Goal: Transaction & Acquisition: Purchase product/service

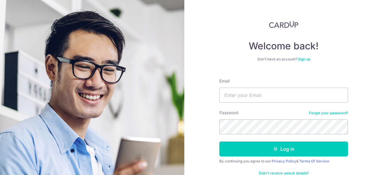
type input "[EMAIL_ADDRESS][DOMAIN_NAME]"
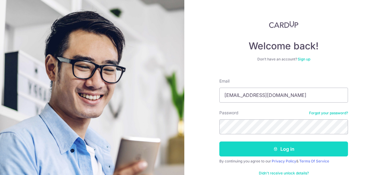
click at [303, 148] on button "Log in" at bounding box center [283, 149] width 129 height 15
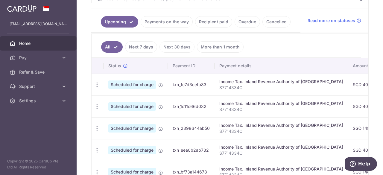
click at [240, 101] on div "Income Tax. Inland Revenue Authority of Singapore" at bounding box center [281, 104] width 124 height 6
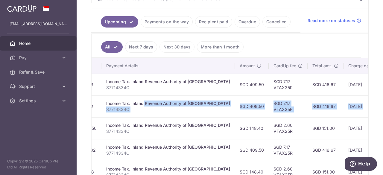
scroll to position [0, 187]
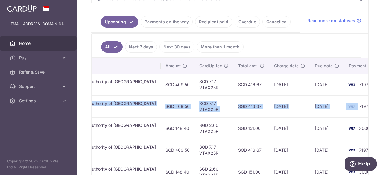
drag, startPoint x: 240, startPoint y: 100, endPoint x: 332, endPoint y: 108, distance: 92.3
click at [332, 108] on tr "Update payment Cancel payment Scheduled for charge txn_1c11c66d032 Income Tax. …" at bounding box center [146, 106] width 485 height 22
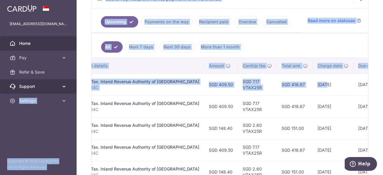
scroll to position [0, 0]
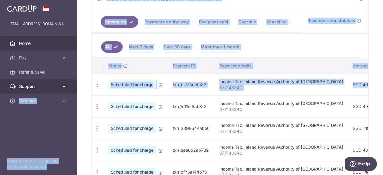
drag, startPoint x: 261, startPoint y: 86, endPoint x: 72, endPoint y: 83, distance: 189.2
click at [70, 83] on main "kevinlowemail@gmail.com Home Pay Payments Recipients Cards Refer & Save Support…" at bounding box center [191, 87] width 383 height 175
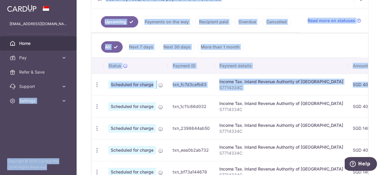
click at [89, 60] on div "× Pause Schedule Pause all future payments in this series Pause just this one p…" at bounding box center [230, 87] width 306 height 175
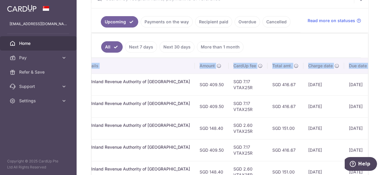
scroll to position [0, 187]
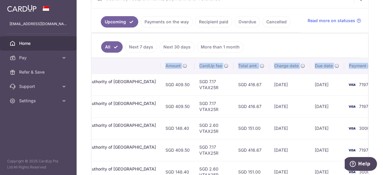
drag, startPoint x: 189, startPoint y: 84, endPoint x: 232, endPoint y: 84, distance: 43.1
click at [232, 84] on tr "Update payment Cancel payment Scheduled for charge txn_fc7d3cefb83 Income Tax. …" at bounding box center [146, 85] width 485 height 22
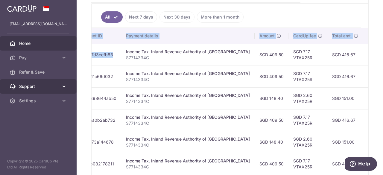
scroll to position [0, 0]
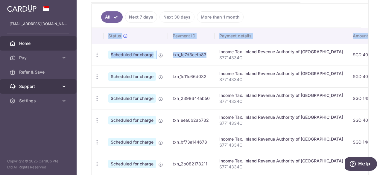
drag, startPoint x: 181, startPoint y: 93, endPoint x: 71, endPoint y: 92, distance: 110.7
click at [71, 92] on main "kevinlowemail@gmail.com Home Pay Payments Recipients Cards Refer & Save Support…" at bounding box center [191, 87] width 383 height 175
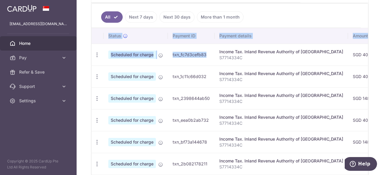
click at [284, 81] on p "S7714334C" at bounding box center [281, 80] width 124 height 6
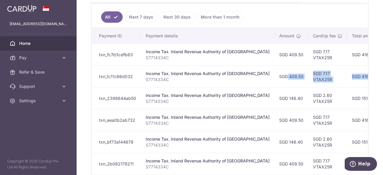
scroll to position [0, 187]
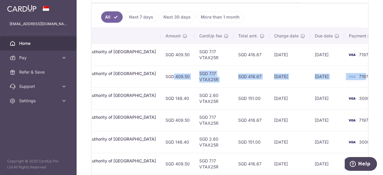
drag, startPoint x: 332, startPoint y: 75, endPoint x: 342, endPoint y: 74, distance: 10.5
click at [342, 74] on tr "Update payment Cancel payment Scheduled for charge txn_1c11c66d032 Income Tax. …" at bounding box center [146, 77] width 485 height 22
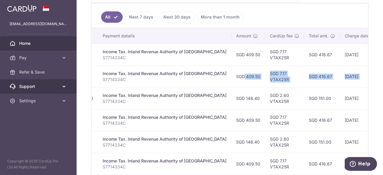
scroll to position [0, 0]
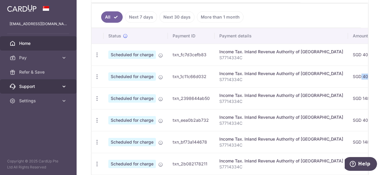
drag, startPoint x: 265, startPoint y: 97, endPoint x: 66, endPoint y: 90, distance: 199.1
click at [66, 90] on main "[EMAIL_ADDRESS][DOMAIN_NAME] Home Pay Payments Recipients Cards Refer & Save Su…" at bounding box center [191, 87] width 383 height 175
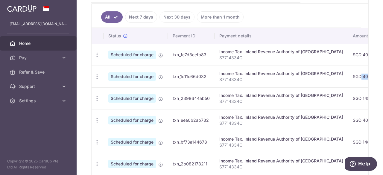
click at [132, 105] on td "Scheduled for charge" at bounding box center [136, 98] width 64 height 22
click at [96, 97] on icon "button" at bounding box center [97, 98] width 6 height 6
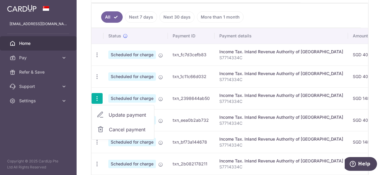
click at [133, 114] on span "Update payment" at bounding box center [129, 114] width 41 height 7
radio input "true"
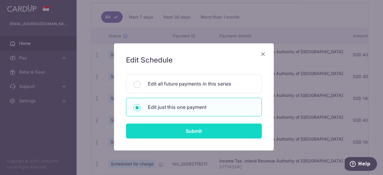
click at [192, 134] on input "Submit" at bounding box center [194, 131] width 136 height 15
radio input "true"
type input "148.40"
type input "[DATE]"
type input "S7714334C"
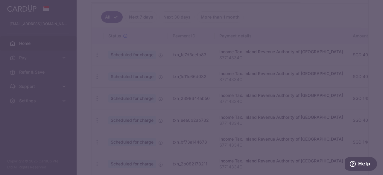
type input "VTAX25R"
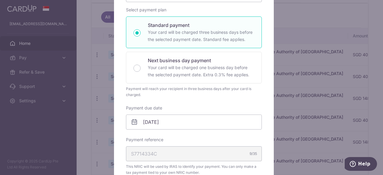
scroll to position [120, 0]
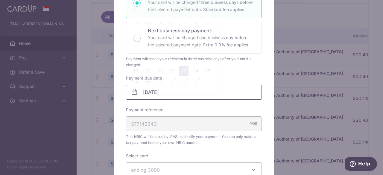
click at [159, 95] on input "[DATE]" at bounding box center [194, 92] width 136 height 15
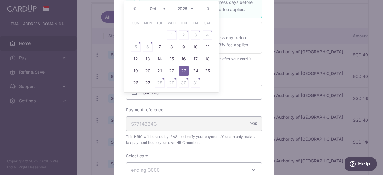
click at [133, 7] on link "Prev" at bounding box center [134, 8] width 7 height 7
click at [174, 71] on link "24" at bounding box center [172, 71] width 10 height 10
type input "[DATE]"
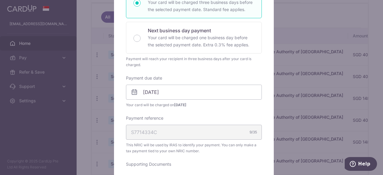
scroll to position [60, 0]
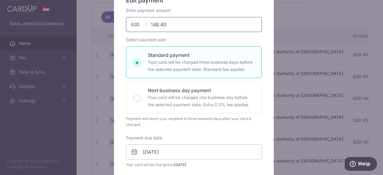
click at [177, 25] on input "148.40" at bounding box center [194, 24] width 136 height 15
type input "1"
type input "535.37"
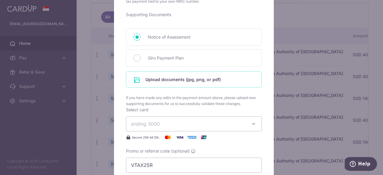
scroll to position [299, 0]
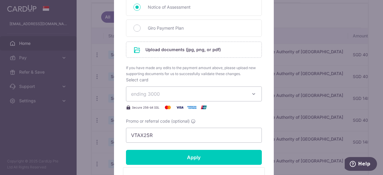
click at [215, 92] on span "ending 3000" at bounding box center [188, 93] width 115 height 7
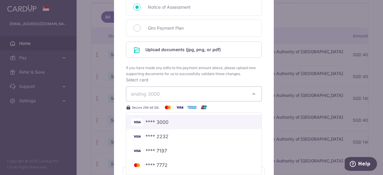
scroll to position [329, 0]
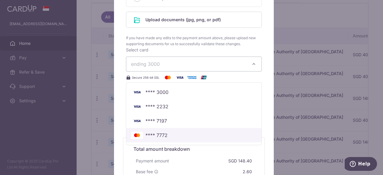
click at [163, 135] on span "**** 7772" at bounding box center [156, 135] width 22 height 7
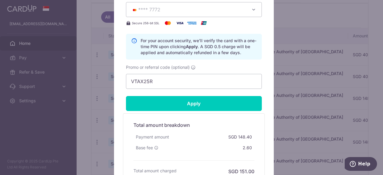
scroll to position [389, 0]
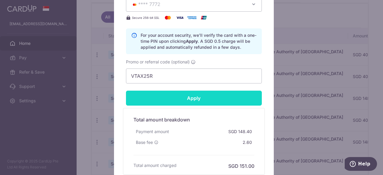
click at [217, 99] on input "Apply" at bounding box center [194, 98] width 136 height 15
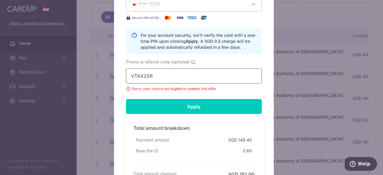
drag, startPoint x: 174, startPoint y: 76, endPoint x: 118, endPoint y: 73, distance: 56.3
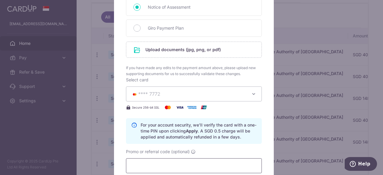
scroll to position [239, 0]
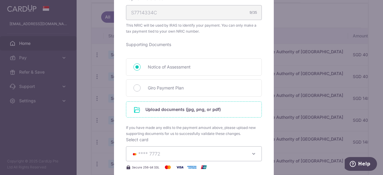
click at [172, 108] on input "file" at bounding box center [193, 110] width 135 height 16
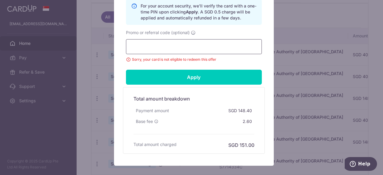
scroll to position [479, 0]
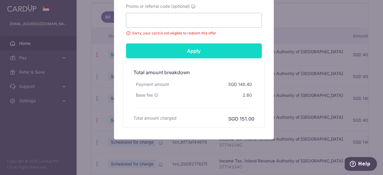
click at [192, 53] on input "Apply" at bounding box center [194, 50] width 136 height 15
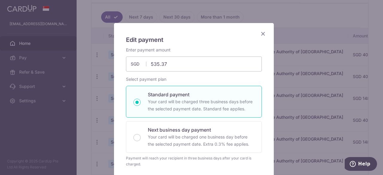
scroll to position [0, 0]
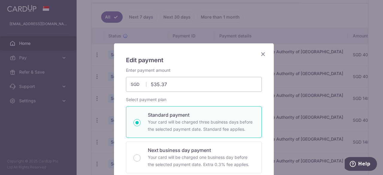
click at [262, 55] on icon "Close" at bounding box center [262, 53] width 7 height 7
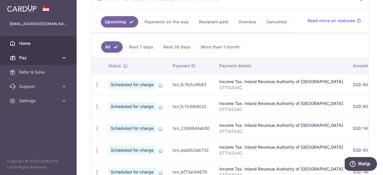
click at [38, 59] on span "Pay" at bounding box center [39, 58] width 40 height 6
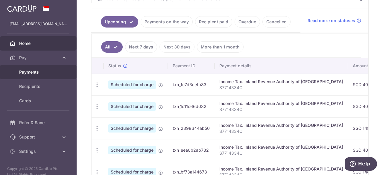
click at [48, 72] on span "Payments" at bounding box center [39, 72] width 40 height 6
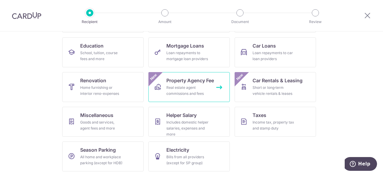
scroll to position [92, 0]
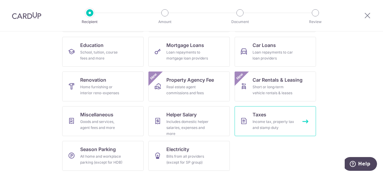
click at [268, 118] on link "Taxes Income tax, property tax and stamp duty" at bounding box center [275, 121] width 81 height 30
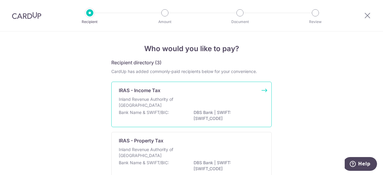
click at [264, 90] on div "IRAS - Income Tax Inland Revenue Authority of [GEOGRAPHIC_DATA] Bank Name & SWI…" at bounding box center [191, 104] width 160 height 45
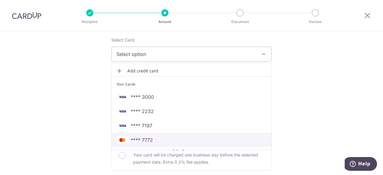
click at [142, 141] on span "**** 7772" at bounding box center [142, 139] width 22 height 7
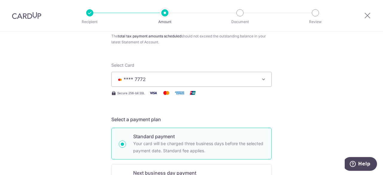
scroll to position [30, 0]
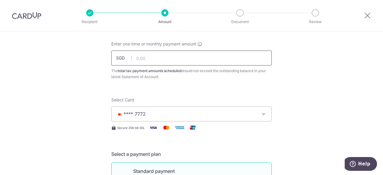
click at [153, 59] on input "text" at bounding box center [191, 58] width 160 height 15
click at [146, 60] on input "text" at bounding box center [191, 58] width 160 height 15
type input "535.37"
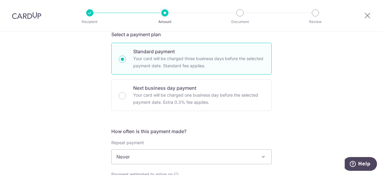
scroll to position [209, 0]
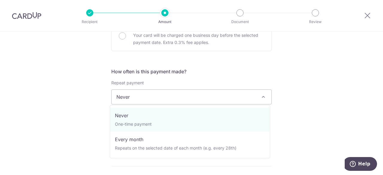
click at [167, 95] on span "Never" at bounding box center [192, 97] width 160 height 14
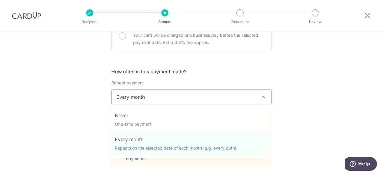
click at [235, 99] on span "Every month" at bounding box center [192, 97] width 160 height 14
click at [299, 85] on div "Tell us more about your payment Enter one-time or monthly payment amount SGD 53…" at bounding box center [191, 134] width 383 height 624
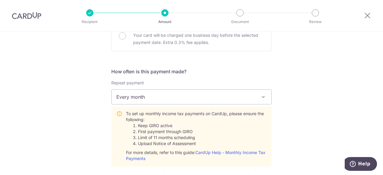
click at [231, 94] on span "Every month" at bounding box center [192, 97] width 160 height 14
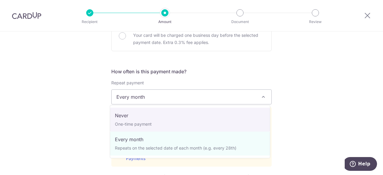
select select "1"
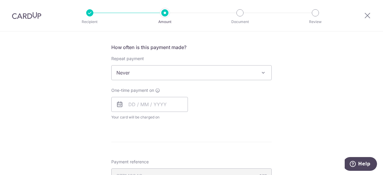
scroll to position [269, 0]
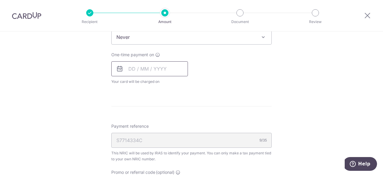
click at [132, 74] on input "text" at bounding box center [149, 68] width 77 height 15
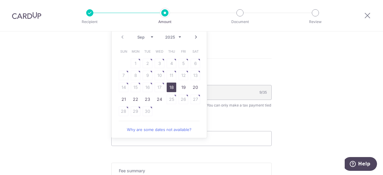
scroll to position [329, 0]
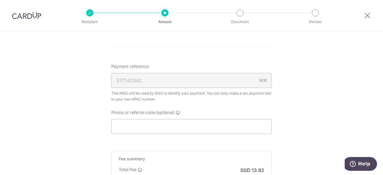
scroll to position [269, 0]
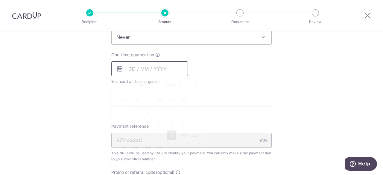
click at [146, 69] on input "text" at bounding box center [149, 68] width 77 height 15
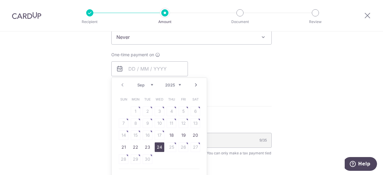
drag, startPoint x: 159, startPoint y: 150, endPoint x: 242, endPoint y: 86, distance: 105.3
click at [159, 150] on link "24" at bounding box center [160, 147] width 10 height 10
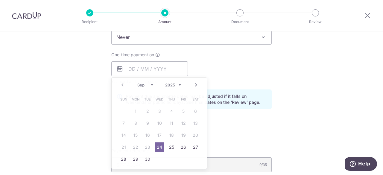
type input "[DATE]"
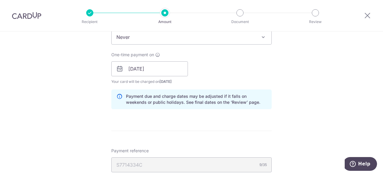
click at [300, 102] on div "Tell us more about your payment Enter one-time or monthly payment amount SGD 53…" at bounding box center [191, 52] width 383 height 580
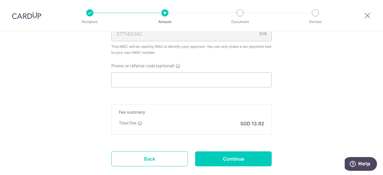
scroll to position [419, 0]
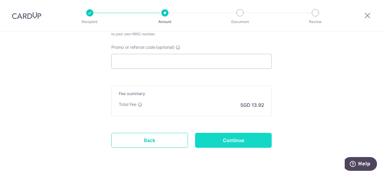
click at [232, 138] on input "Continue" at bounding box center [233, 140] width 77 height 15
type input "Create Schedule"
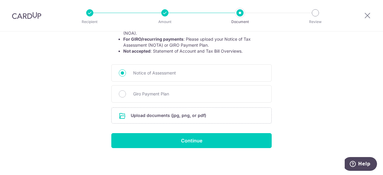
scroll to position [129, 0]
click at [213, 114] on input "file" at bounding box center [192, 116] width 160 height 16
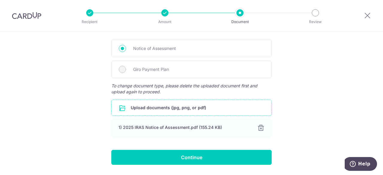
scroll to position [171, 0]
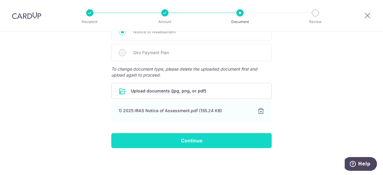
click at [200, 145] on input "Continue" at bounding box center [191, 140] width 160 height 15
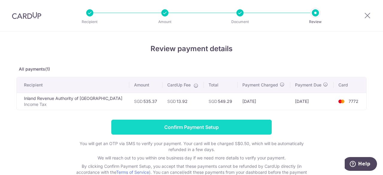
click at [203, 128] on input "Confirm Payment Setup" at bounding box center [191, 127] width 160 height 15
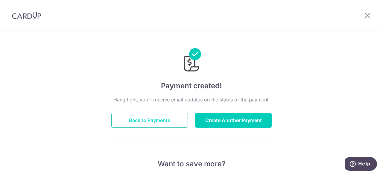
click at [144, 117] on button "Back to Payments" at bounding box center [149, 120] width 77 height 15
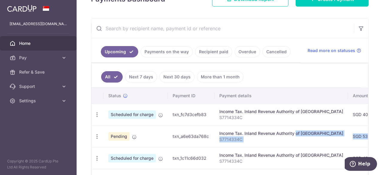
scroll to position [0, 3]
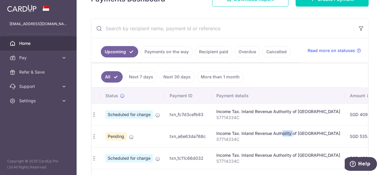
drag, startPoint x: 284, startPoint y: 133, endPoint x: 262, endPoint y: 134, distance: 21.9
click at [262, 134] on div "Income Tax. Inland Revenue Authority of [GEOGRAPHIC_DATA]" at bounding box center [278, 133] width 124 height 6
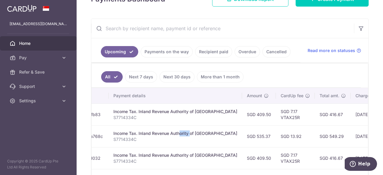
scroll to position [0, 187]
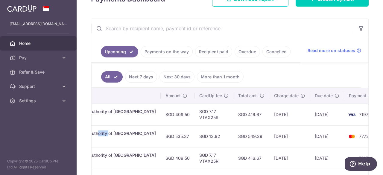
drag, startPoint x: 322, startPoint y: 133, endPoint x: 299, endPoint y: 136, distance: 22.9
click at [299, 136] on tr "Update payment Cancel payment Pending txn_a6e63da768c Income Tax. Inland Revenu…" at bounding box center [146, 136] width 485 height 22
drag, startPoint x: 237, startPoint y: 136, endPoint x: 205, endPoint y: 136, distance: 31.7
click at [237, 136] on td "SGD 549.29" at bounding box center [251, 136] width 36 height 22
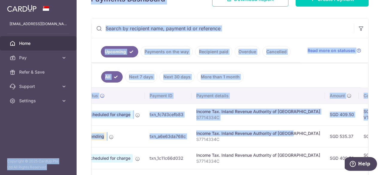
scroll to position [0, 0]
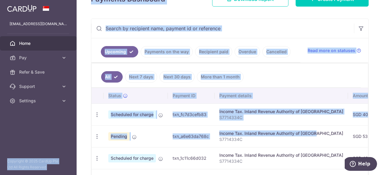
drag, startPoint x: 108, startPoint y: 131, endPoint x: 75, endPoint y: 131, distance: 32.6
click at [75, 131] on main "[EMAIL_ADDRESS][DOMAIN_NAME] Home Pay Payments Recipients Cards Refer & Save Su…" at bounding box center [191, 87] width 383 height 175
click at [265, 32] on input "text" at bounding box center [222, 28] width 263 height 19
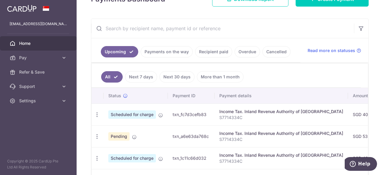
scroll to position [127, 0]
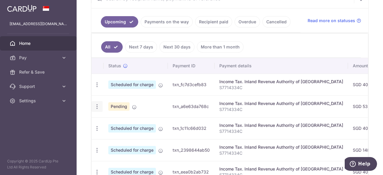
click at [99, 106] on icon "button" at bounding box center [97, 107] width 6 height 6
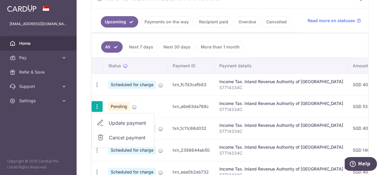
click at [284, 107] on p "S7714334C" at bounding box center [281, 110] width 124 height 6
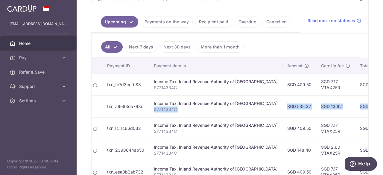
scroll to position [0, 187]
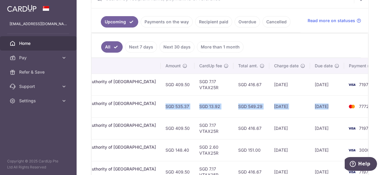
click at [322, 107] on tr "Update payment Cancel payment Pending txn_a6e63da768c Income Tax. Inland Revenu…" at bounding box center [146, 106] width 485 height 22
click at [354, 104] on td "7772" at bounding box center [366, 106] width 45 height 22
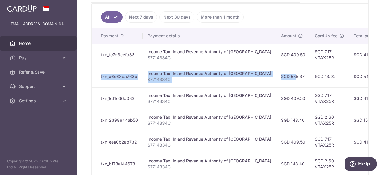
scroll to position [0, 0]
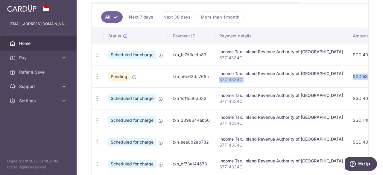
drag, startPoint x: 117, startPoint y: 75, endPoint x: 264, endPoint y: 80, distance: 146.7
click at [264, 80] on tr "Update payment Cancel payment Pending txn_a6e63da768c Income Tax. Inland Revenu…" at bounding box center [334, 77] width 485 height 22
click at [272, 79] on p "S7714334C" at bounding box center [281, 80] width 124 height 6
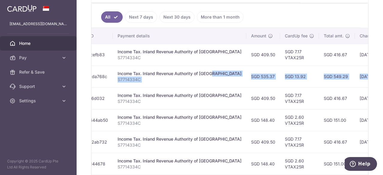
scroll to position [0, 187]
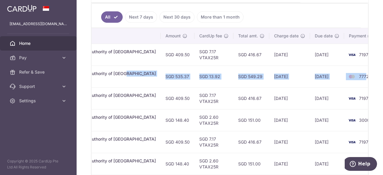
drag, startPoint x: 311, startPoint y: 72, endPoint x: 343, endPoint y: 75, distance: 31.9
click at [343, 75] on tr "Update payment Cancel payment Pending txn_a6e63da768c Income Tax. Inland Revenu…" at bounding box center [146, 77] width 485 height 22
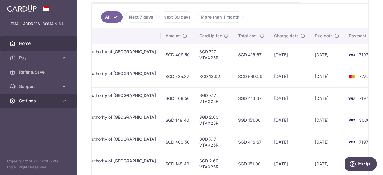
click at [26, 102] on span "Settings" at bounding box center [39, 101] width 40 height 6
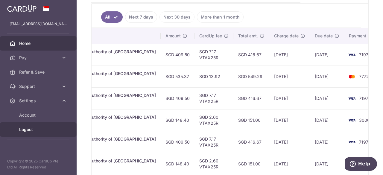
click at [31, 131] on span "Logout" at bounding box center [39, 130] width 40 height 6
